Goal: Transaction & Acquisition: Obtain resource

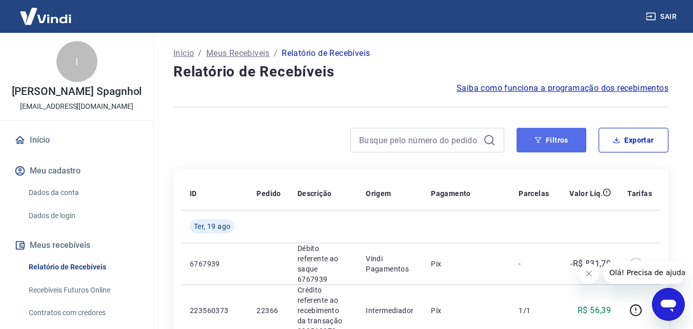
drag, startPoint x: 549, startPoint y: 137, endPoint x: 554, endPoint y: 134, distance: 6.4
click at [549, 137] on button "Filtros" at bounding box center [551, 140] width 70 height 25
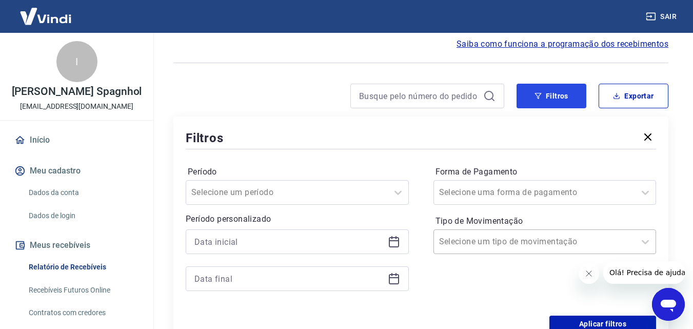
scroll to position [103, 0]
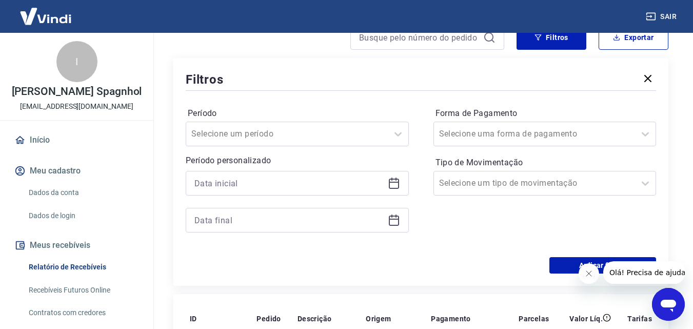
click at [387, 182] on div at bounding box center [297, 183] width 223 height 25
click at [394, 182] on icon at bounding box center [394, 181] width 10 height 1
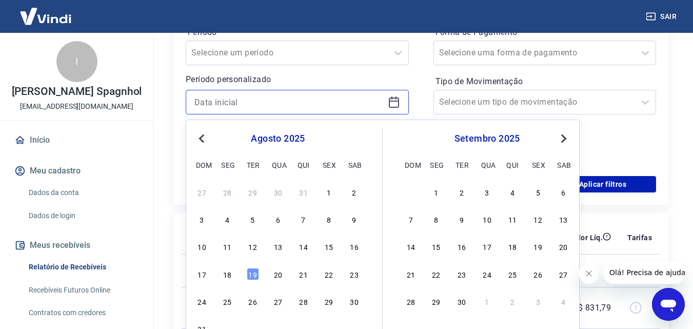
scroll to position [205, 0]
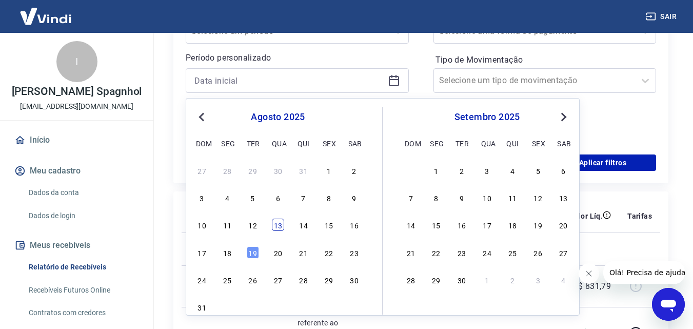
click at [279, 225] on div "13" at bounding box center [278, 224] width 12 height 12
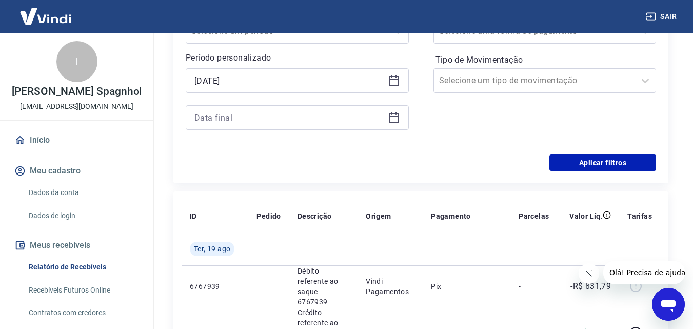
type input "[DATE]"
click at [392, 115] on icon at bounding box center [394, 117] width 12 height 12
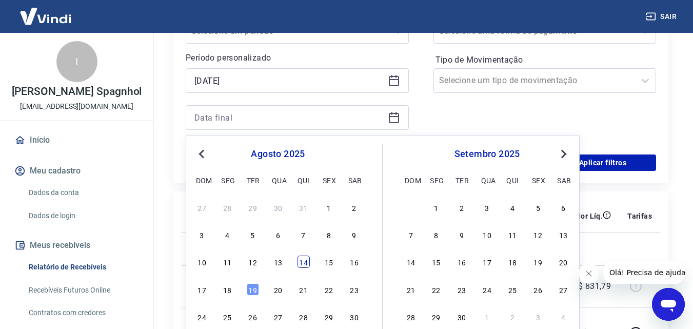
click at [306, 257] on div "14" at bounding box center [303, 261] width 12 height 12
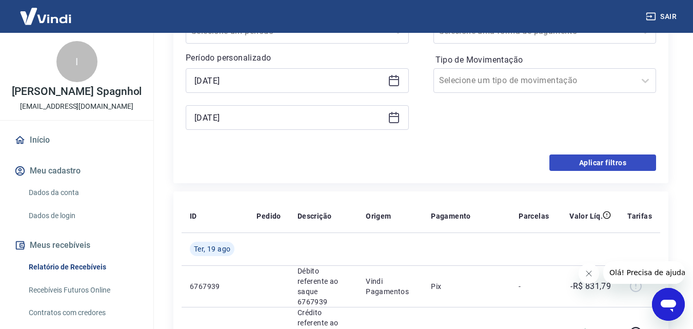
type input "[DATE]"
click at [632, 160] on button "Aplicar filtros" at bounding box center [602, 162] width 107 height 16
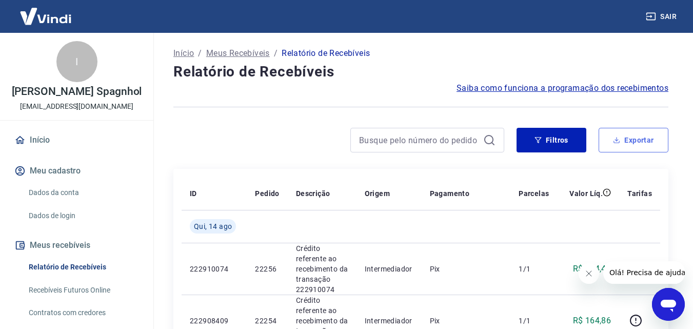
click at [627, 129] on button "Exportar" at bounding box center [633, 140] width 70 height 25
type input "[DATE]"
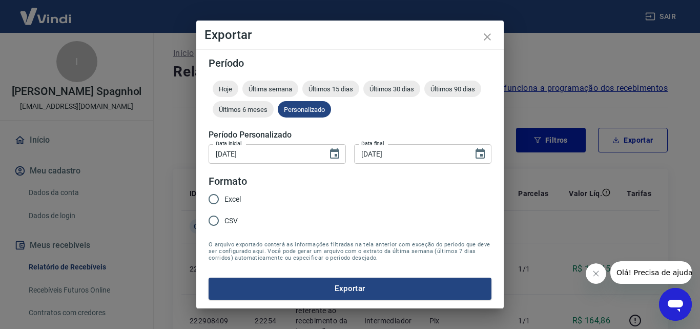
click at [227, 198] on span "Excel" at bounding box center [233, 199] width 16 height 11
click at [225, 198] on input "Excel" at bounding box center [214, 199] width 22 height 22
radio input "true"
click at [283, 287] on button "Exportar" at bounding box center [350, 288] width 283 height 22
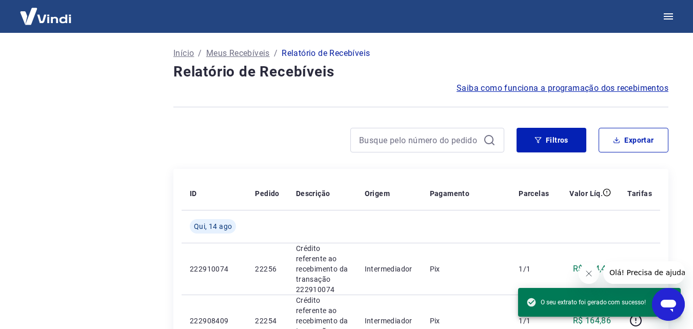
drag, startPoint x: 227, startPoint y: 12, endPoint x: 190, endPoint y: 4, distance: 38.4
click at [227, 13] on div at bounding box center [346, 16] width 693 height 33
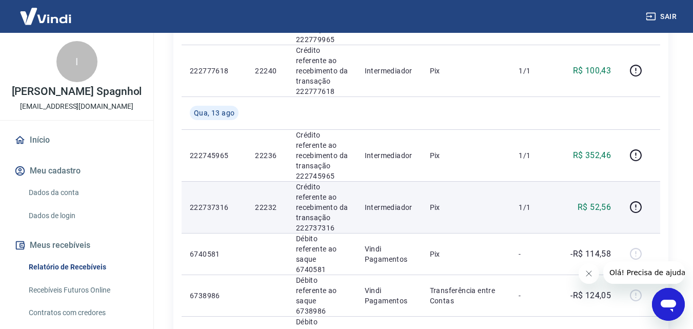
scroll to position [615, 0]
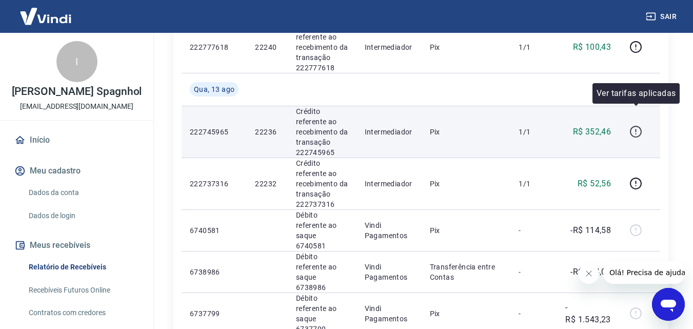
click at [637, 125] on icon "button" at bounding box center [635, 131] width 13 height 13
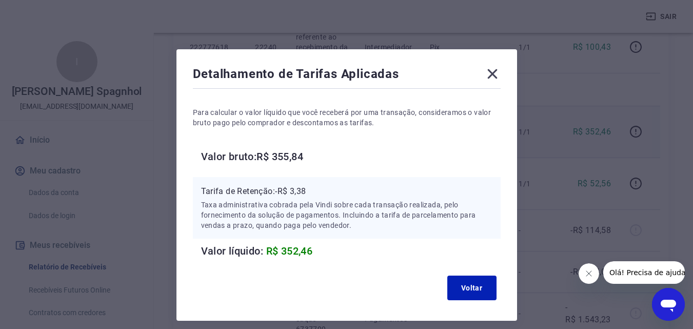
click at [496, 77] on icon at bounding box center [492, 74] width 16 height 16
